Goal: Book appointment/travel/reservation

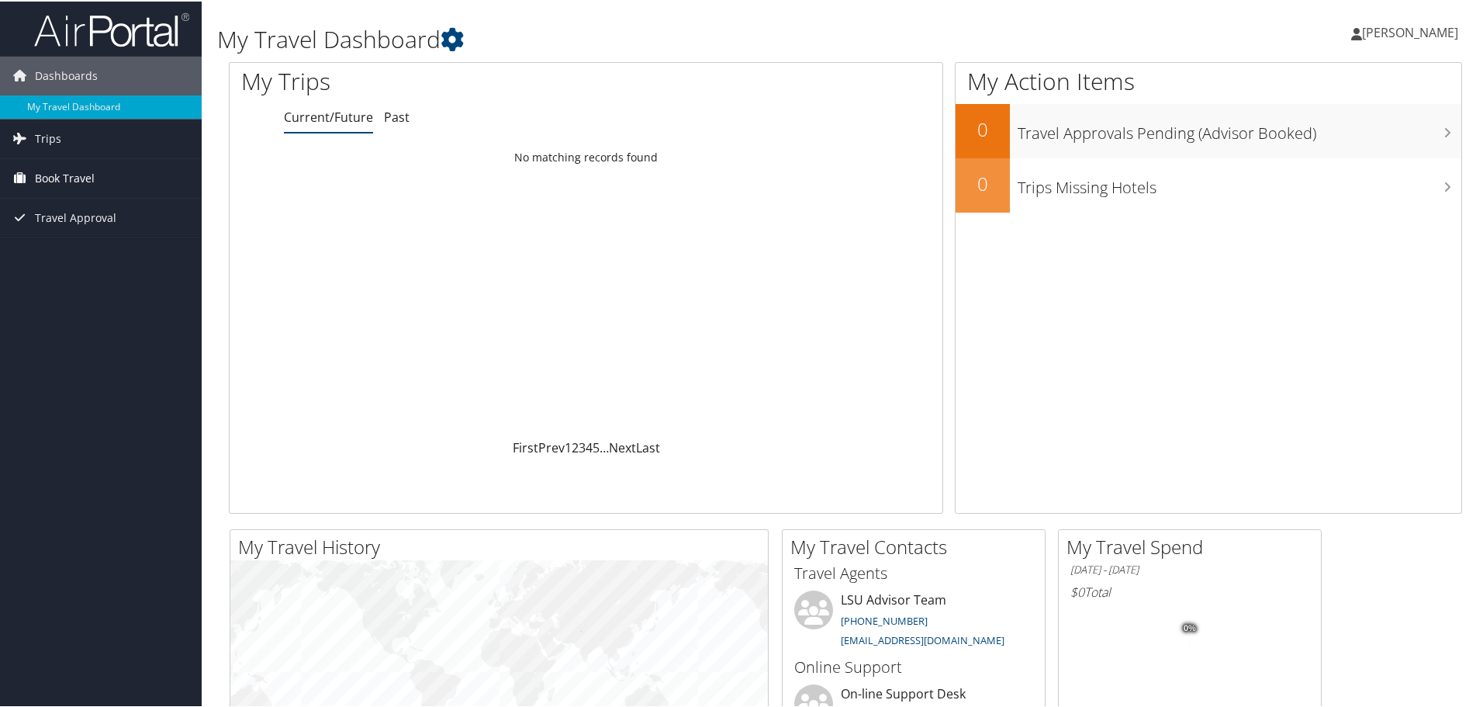
click at [75, 171] on span "Book Travel" at bounding box center [65, 176] width 60 height 39
click at [89, 229] on link "Book/Manage Online Trips" at bounding box center [101, 231] width 202 height 23
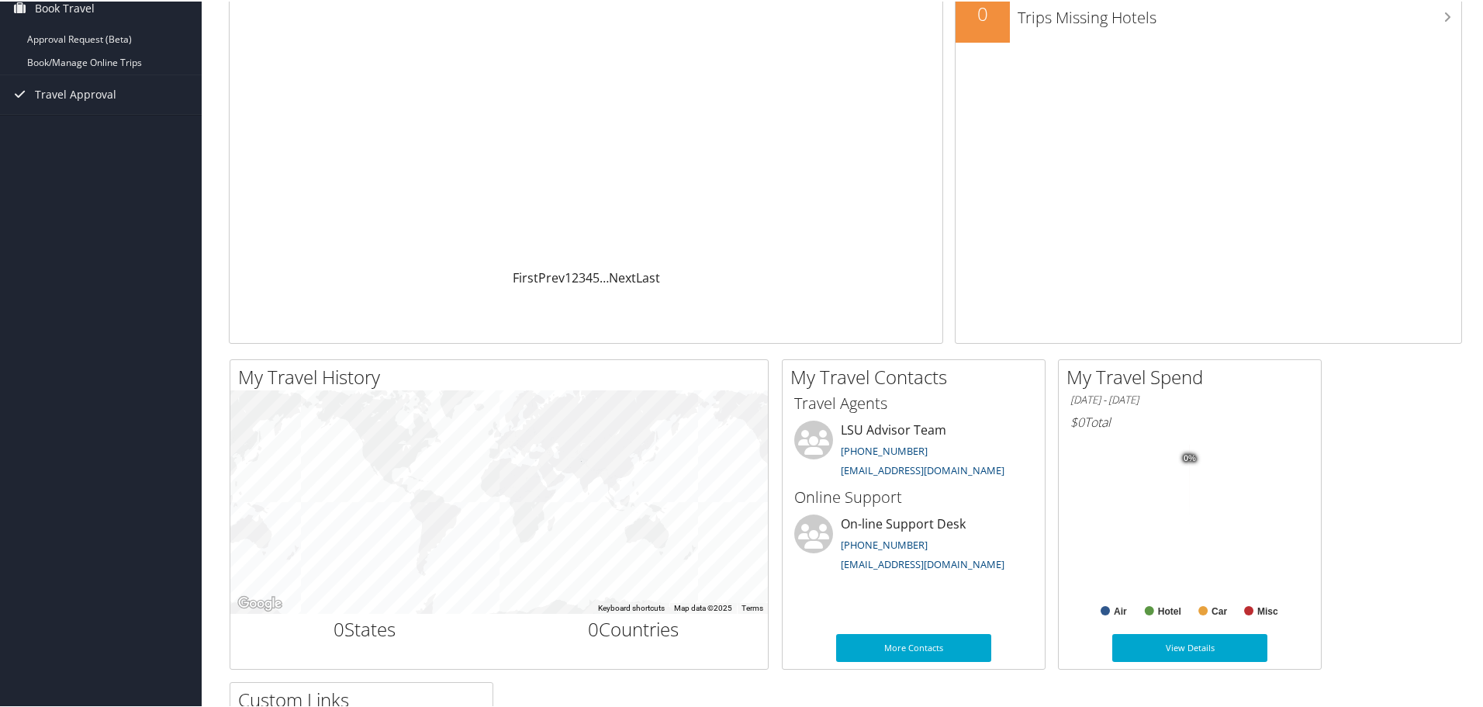
scroll to position [233, 0]
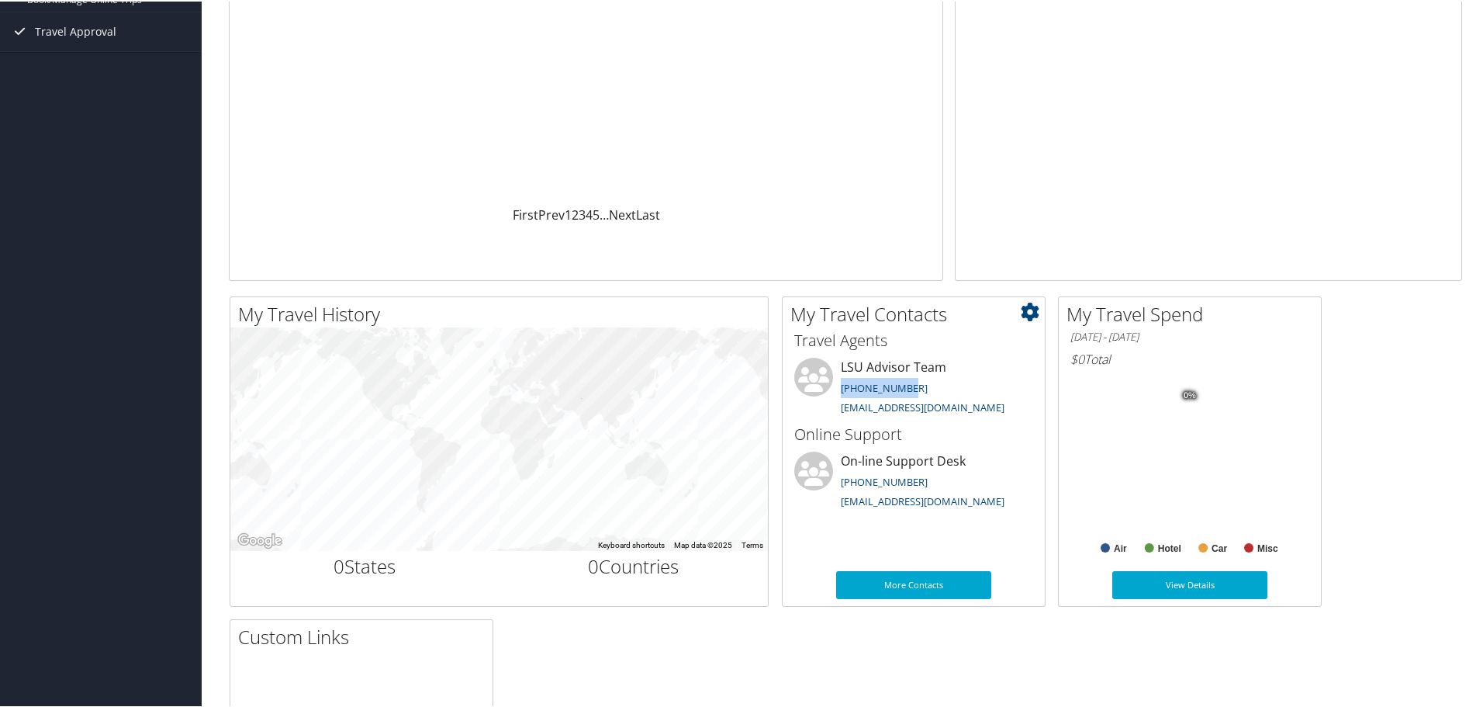
drag, startPoint x: 837, startPoint y: 389, endPoint x: 928, endPoint y: 383, distance: 90.9
click at [928, 383] on li "LSU Advisor Team [PHONE_NUMBER] [EMAIL_ADDRESS][DOMAIN_NAME]" at bounding box center [914, 388] width 254 height 64
copy link "[PHONE_NUMBER]"
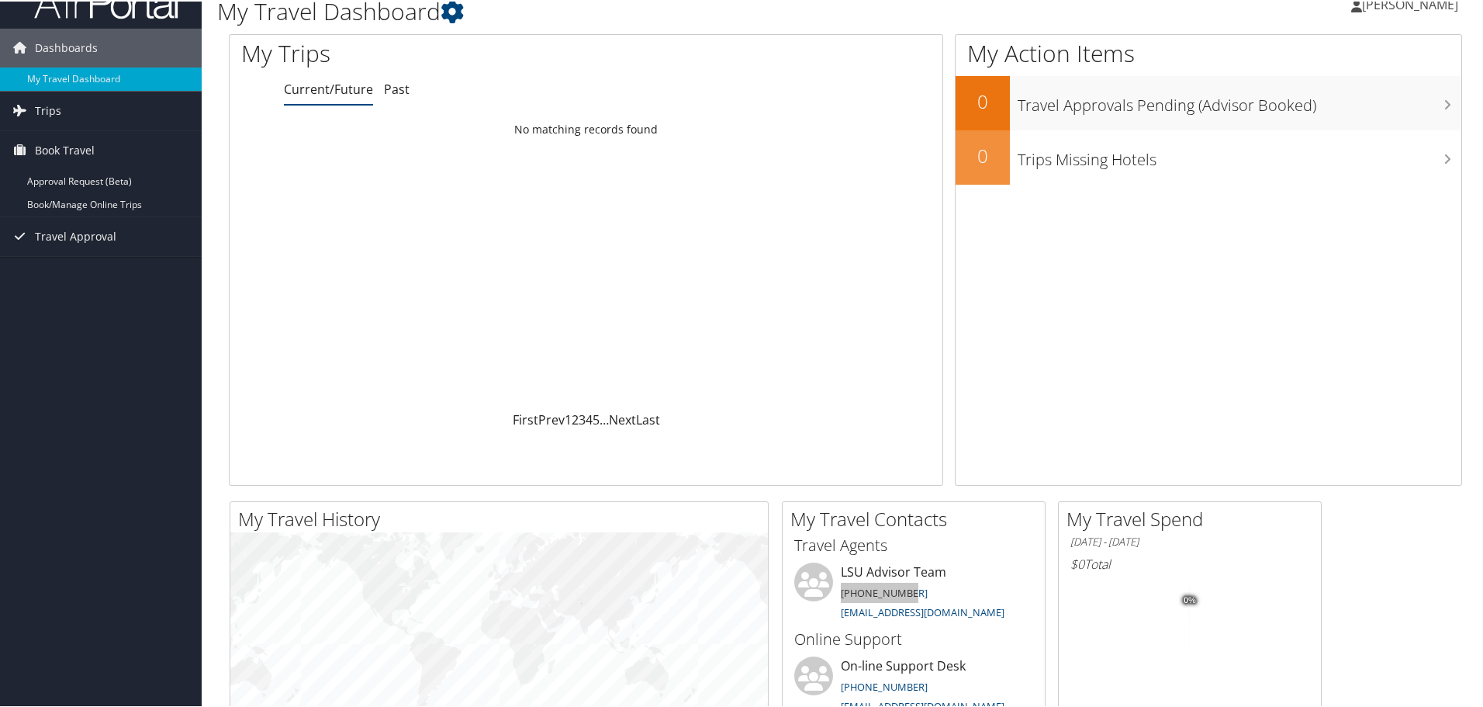
scroll to position [0, 0]
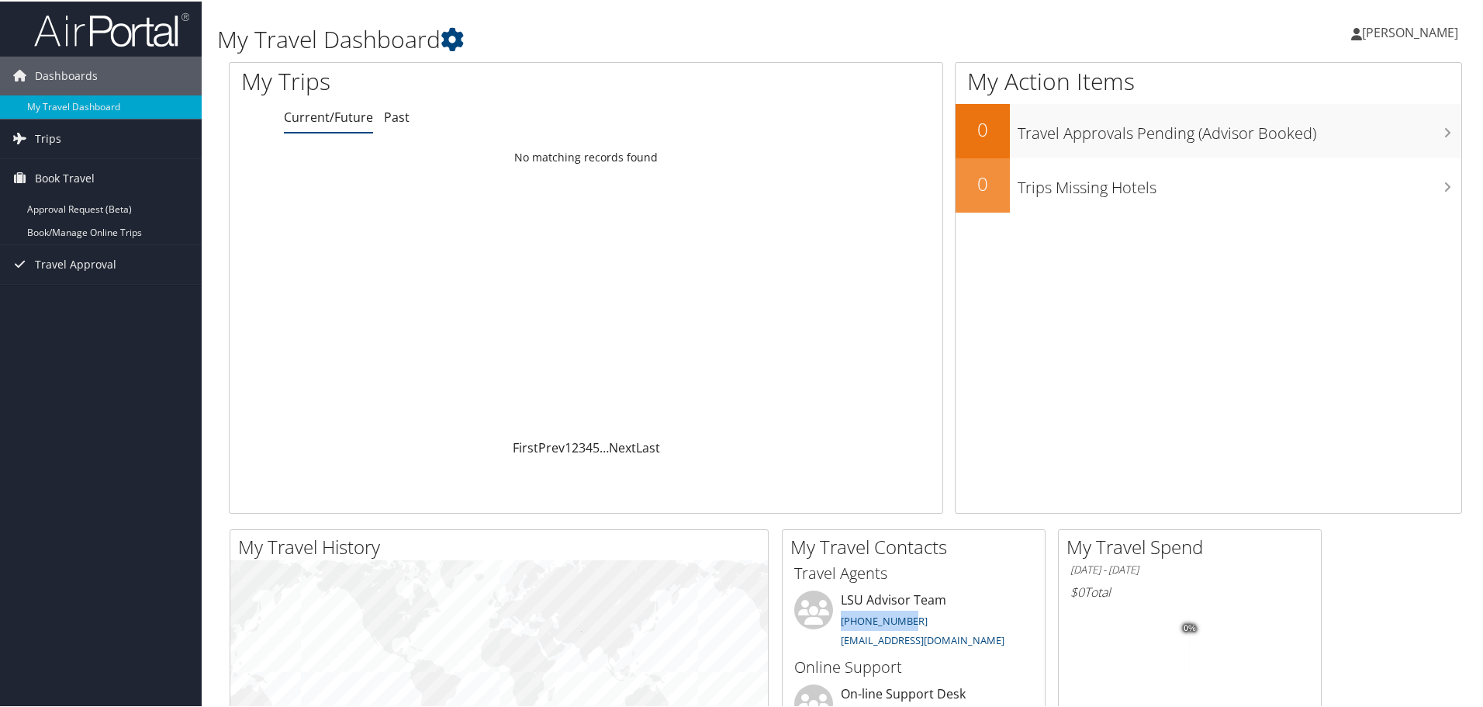
click at [321, 361] on div "Loading... No matching records found" at bounding box center [586, 289] width 713 height 295
